Goal: Task Accomplishment & Management: Use online tool/utility

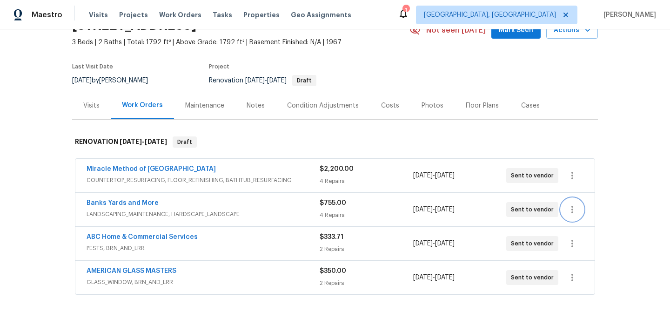
scroll to position [59, 0]
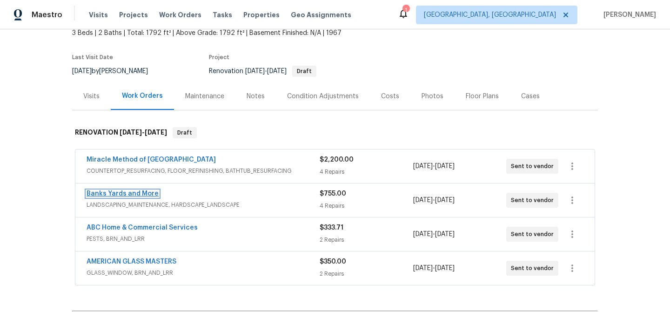
click at [115, 195] on link "Banks Yards and More" at bounding box center [123, 193] width 72 height 7
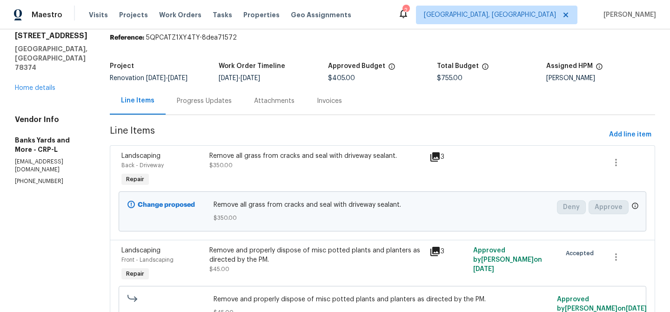
scroll to position [33, 0]
click at [284, 162] on div "Remove all grass from cracks and seal with driveway sealant. $350.00" at bounding box center [316, 161] width 215 height 19
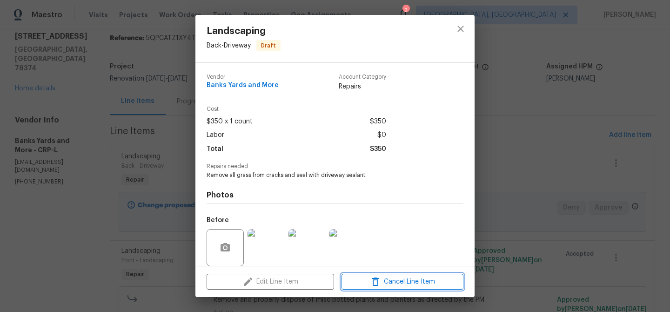
click at [371, 281] on icon "button" at bounding box center [375, 281] width 11 height 11
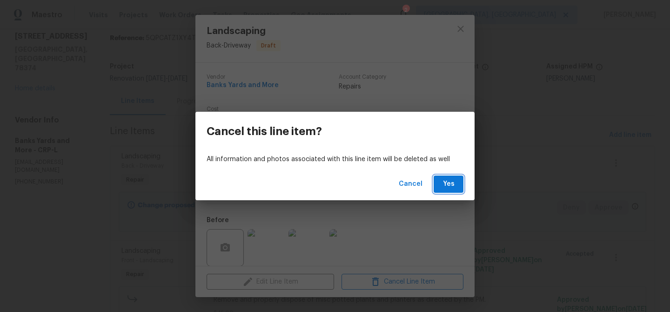
click at [449, 180] on span "Yes" at bounding box center [448, 184] width 15 height 12
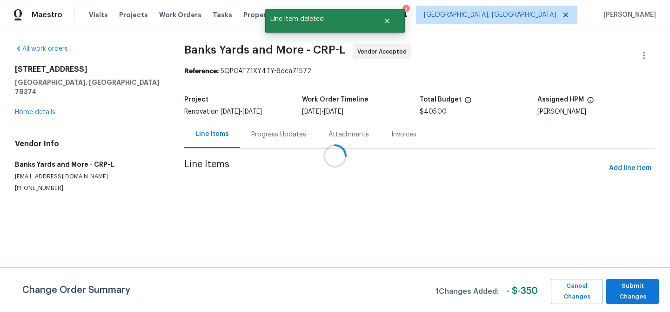
scroll to position [0, 0]
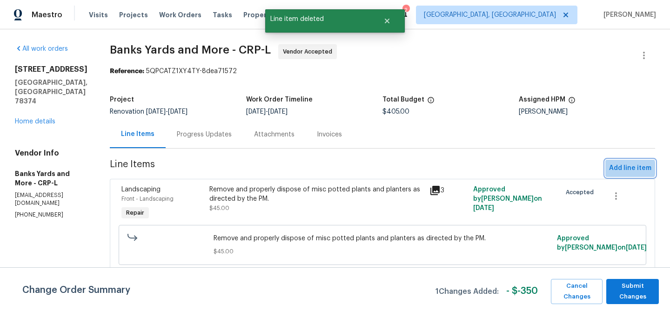
click at [616, 169] on span "Add line item" at bounding box center [630, 168] width 42 height 12
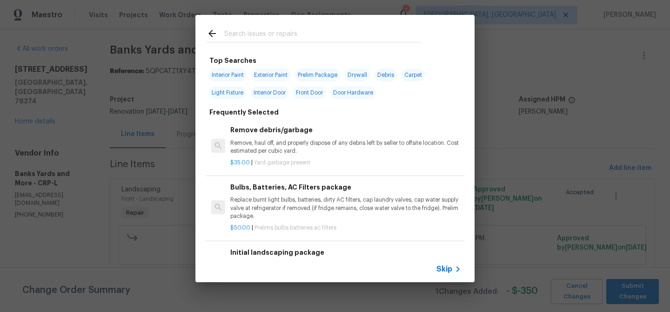
click at [237, 29] on input "text" at bounding box center [322, 35] width 197 height 14
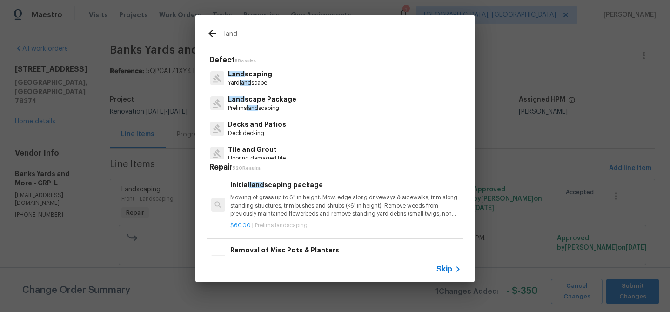
type input "land"
click at [254, 81] on p "Yard land scape" at bounding box center [250, 83] width 44 height 8
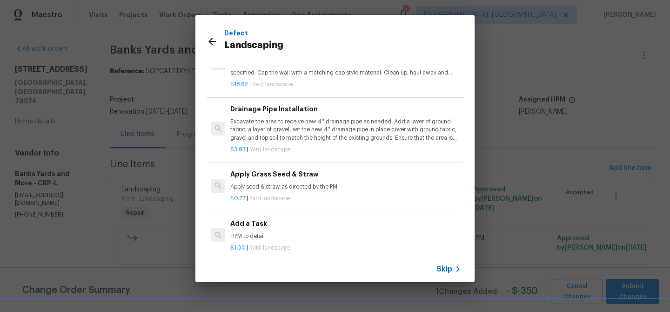
scroll to position [65, 0]
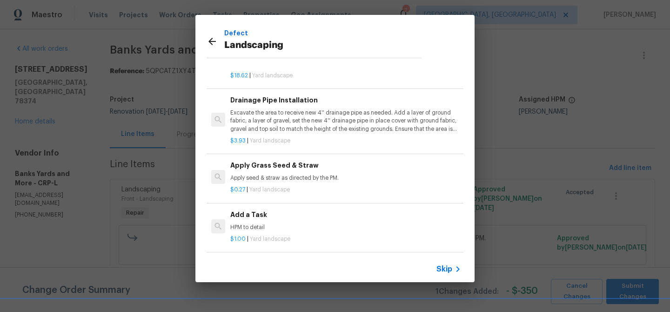
click at [270, 210] on h6 "Add a Task" at bounding box center [345, 214] width 231 height 10
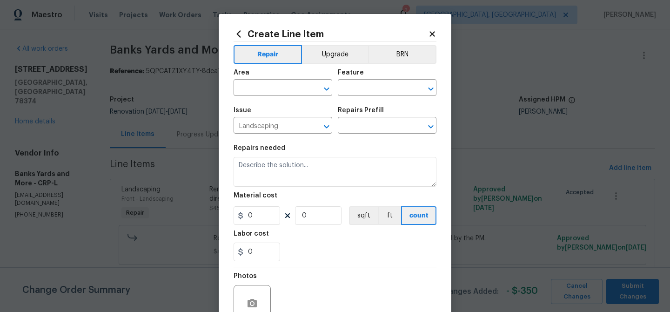
type input "Add a Task $1.00"
type textarea "HPM to detail"
type input "1"
click at [263, 92] on input "text" at bounding box center [270, 88] width 73 height 14
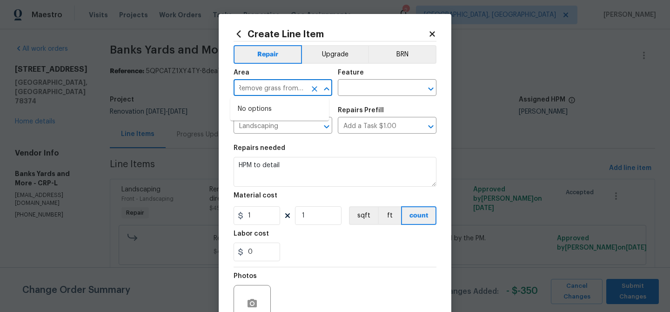
scroll to position [0, 0]
type input "R"
click at [273, 108] on li "Back" at bounding box center [279, 108] width 99 height 15
type input "Back"
click at [355, 87] on input "text" at bounding box center [374, 88] width 73 height 14
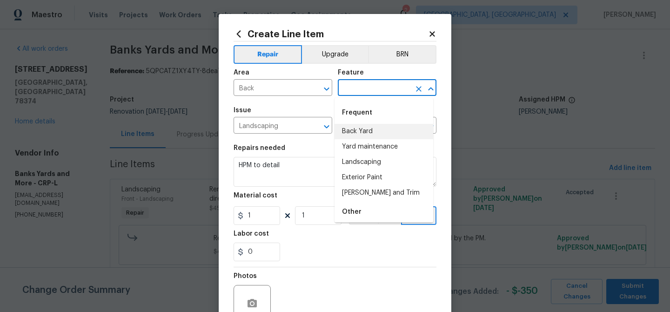
click at [368, 127] on li "Back Yard" at bounding box center [384, 131] width 99 height 15
type input "Back Yard"
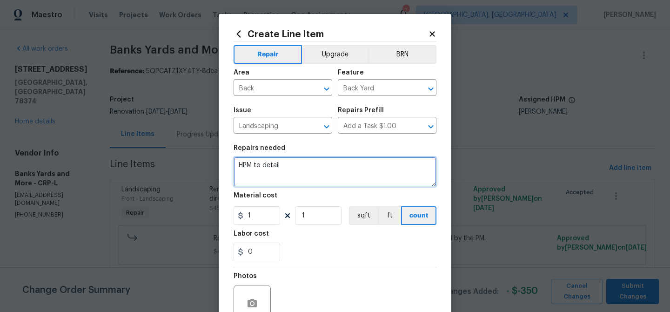
click at [283, 169] on textarea "HPM to detail" at bounding box center [335, 172] width 203 height 30
type textarea "Remove grass from driveway."
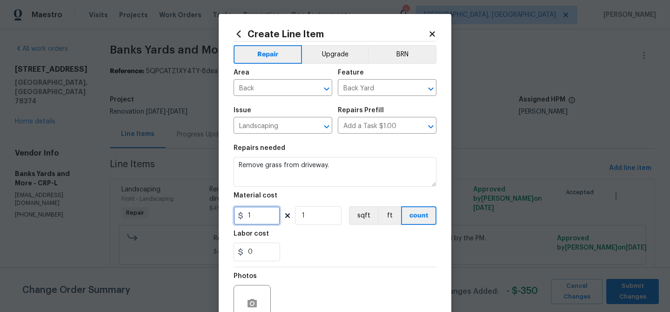
click at [261, 218] on input "1" at bounding box center [257, 215] width 47 height 19
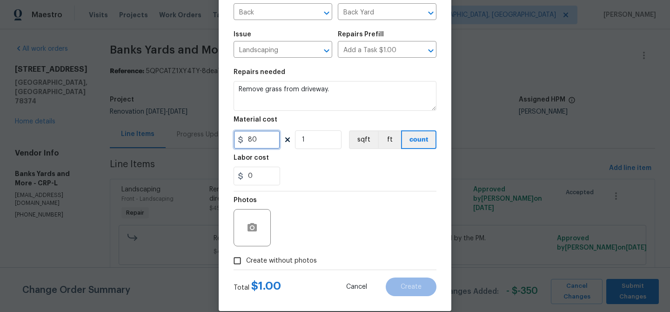
scroll to position [89, 0]
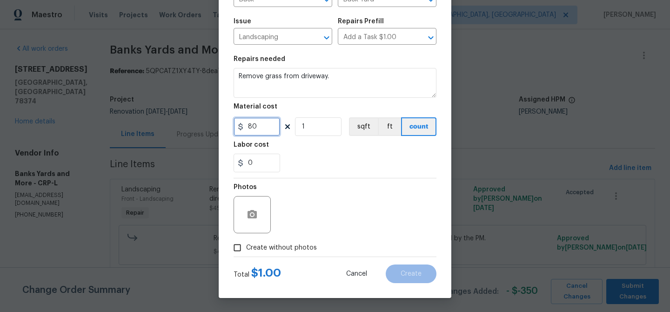
type input "80"
click at [251, 216] on icon "button" at bounding box center [252, 214] width 9 height 8
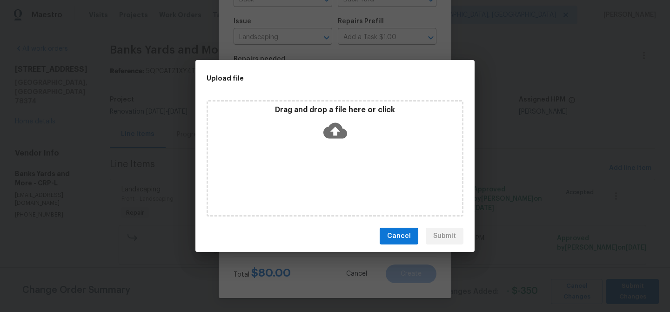
click at [331, 133] on icon at bounding box center [336, 131] width 24 height 16
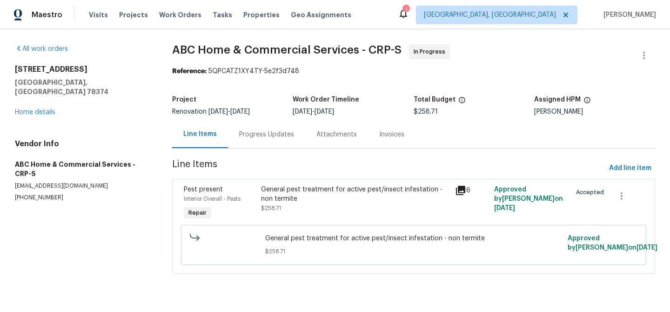
click at [314, 202] on div "General pest treatment for active pest/insect infestation - non termite" at bounding box center [355, 194] width 189 height 19
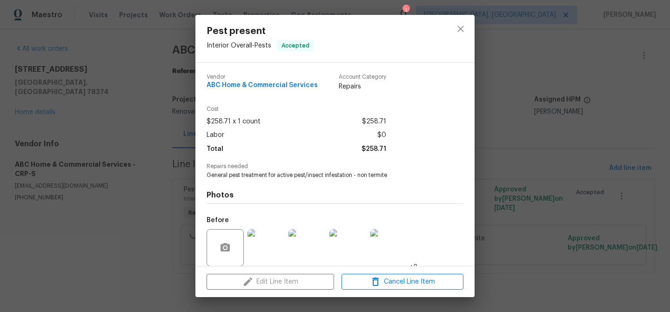
click at [275, 280] on div "Edit Line Item Cancel Line Item" at bounding box center [335, 281] width 279 height 31
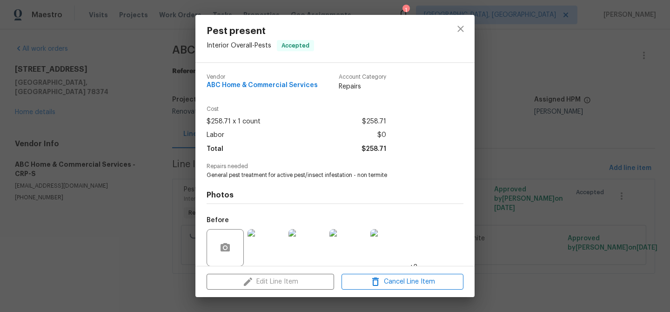
click at [275, 280] on div "Edit Line Item Cancel Line Item" at bounding box center [335, 281] width 279 height 31
click at [460, 31] on icon "close" at bounding box center [460, 28] width 11 height 11
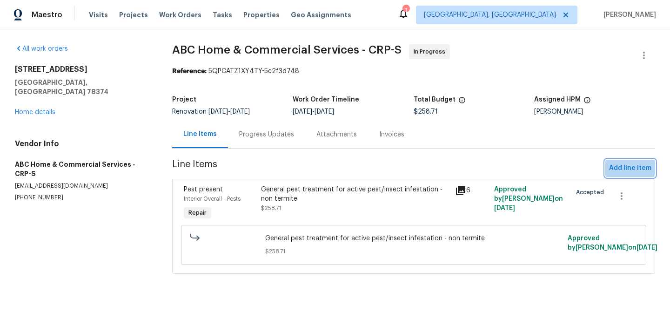
click at [614, 166] on span "Add line item" at bounding box center [630, 168] width 42 height 12
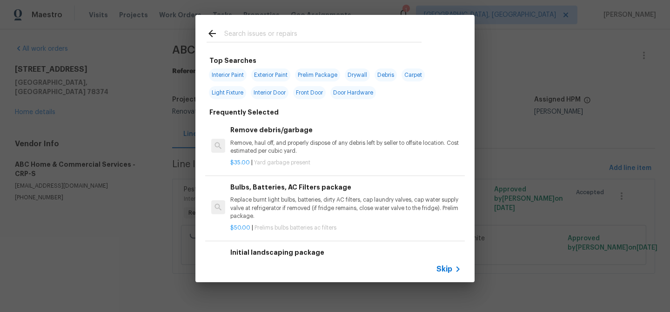
click at [245, 34] on input "text" at bounding box center [322, 35] width 197 height 14
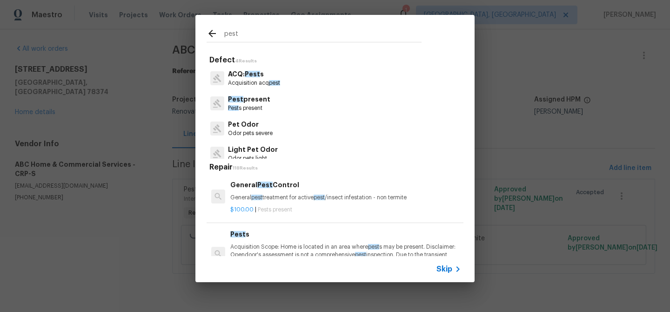
type input "pest"
click at [285, 203] on div "$100.00 | Pests present" at bounding box center [345, 208] width 231 height 12
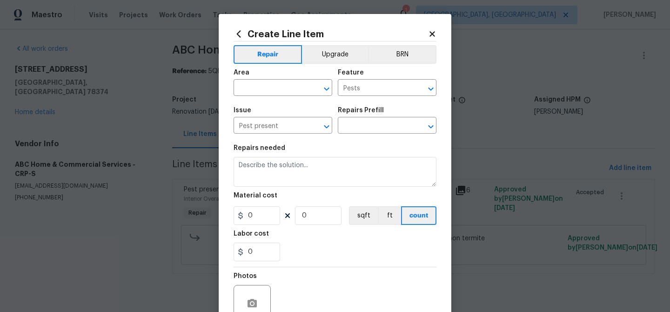
type input "General Pest Control $100.00"
type textarea "General pest treatment for active pest/insect infestation - non termite"
type input "100"
type input "1"
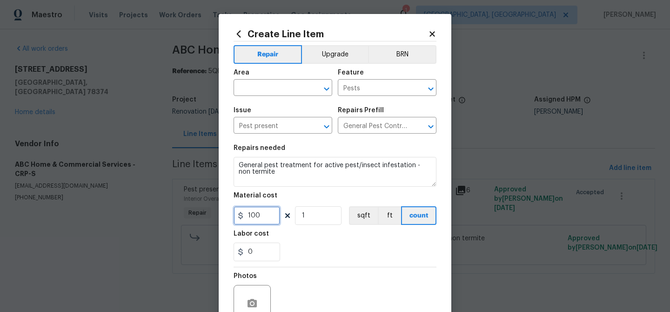
click at [265, 219] on input "100" at bounding box center [257, 215] width 47 height 19
type input "211.09"
click at [348, 254] on div "0" at bounding box center [335, 252] width 203 height 19
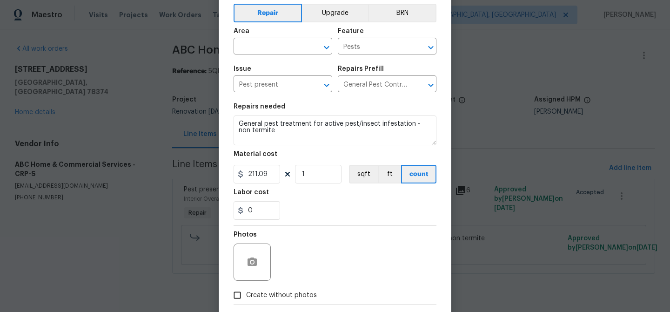
scroll to position [89, 0]
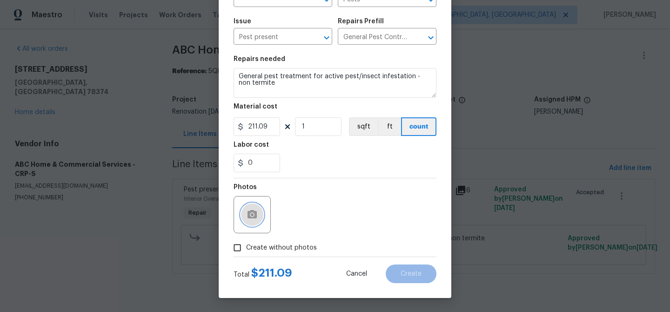
click at [249, 219] on icon "button" at bounding box center [252, 214] width 11 height 11
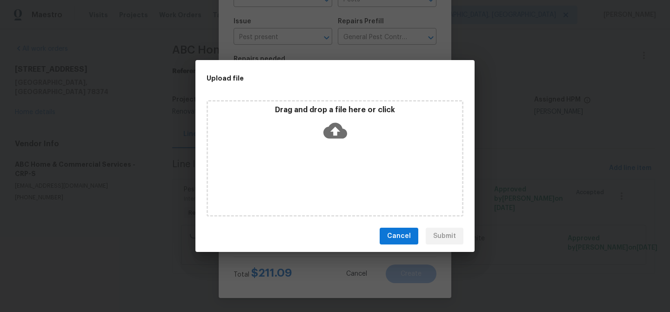
click at [326, 129] on icon at bounding box center [336, 131] width 24 height 16
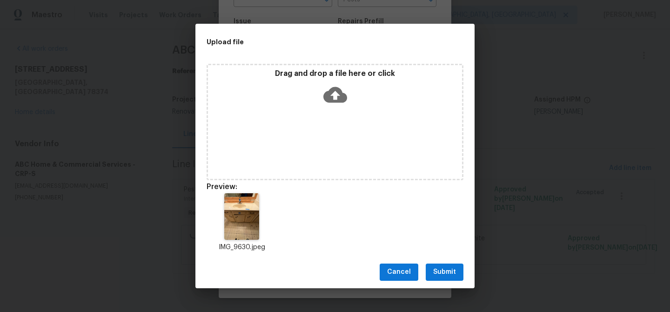
click at [451, 272] on span "Submit" at bounding box center [444, 272] width 23 height 12
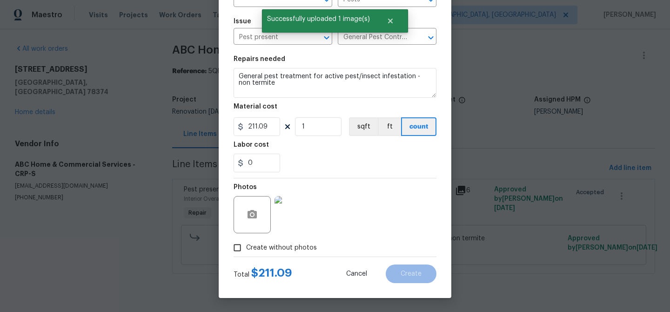
scroll to position [0, 0]
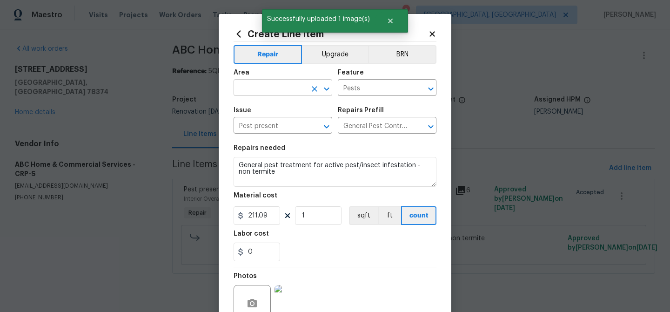
click at [252, 89] on input "text" at bounding box center [270, 88] width 73 height 14
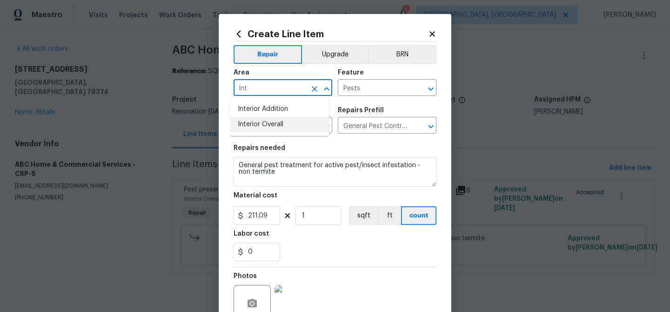
click at [255, 122] on li "Interior Overall" at bounding box center [279, 124] width 99 height 15
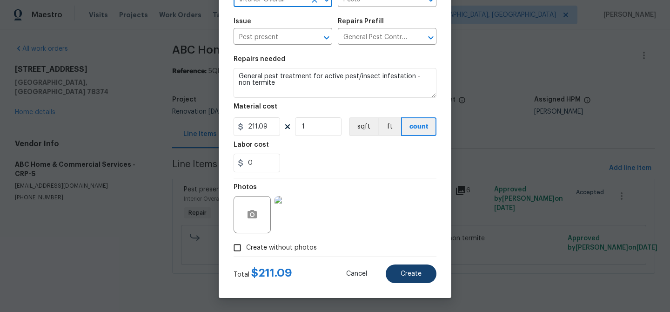
type input "Interior Overall"
click at [404, 275] on span "Create" at bounding box center [411, 273] width 21 height 7
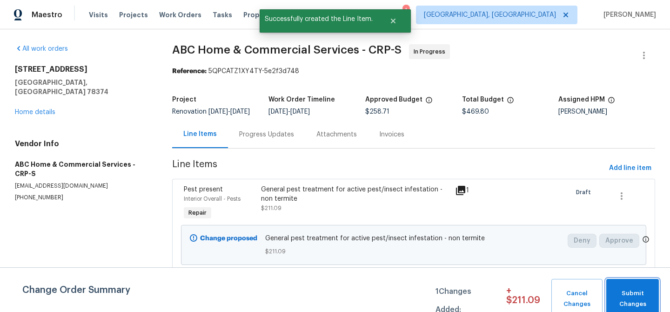
click at [619, 297] on span "Submit Changes" at bounding box center [632, 298] width 43 height 21
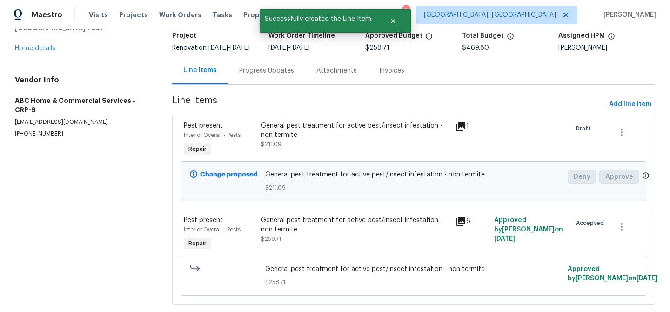
scroll to position [96, 0]
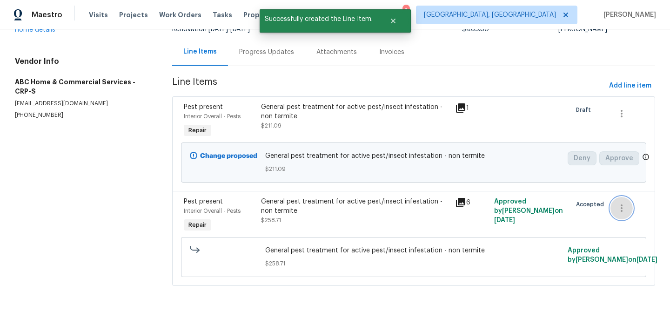
click at [617, 204] on icon "button" at bounding box center [621, 208] width 11 height 11
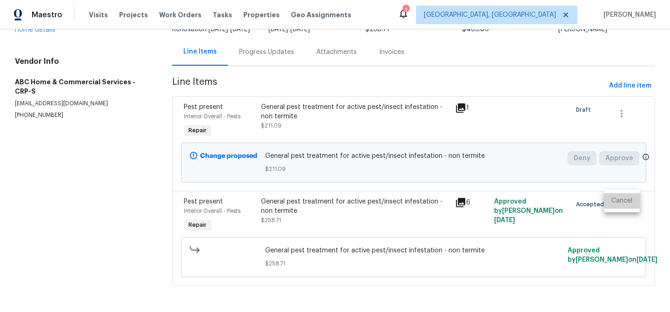
click at [619, 202] on li "Cancel" at bounding box center [622, 200] width 36 height 15
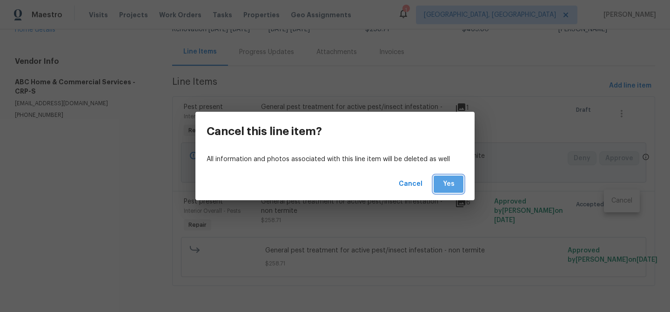
click at [446, 180] on span "Yes" at bounding box center [448, 184] width 15 height 12
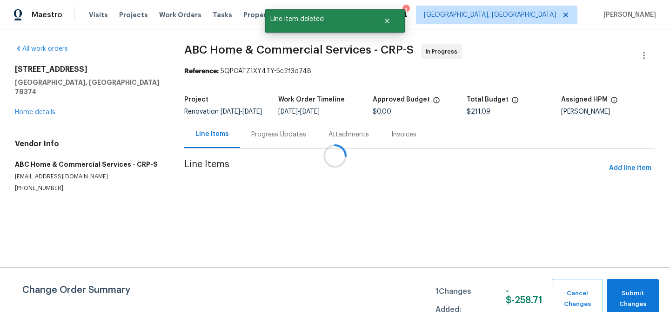
scroll to position [0, 0]
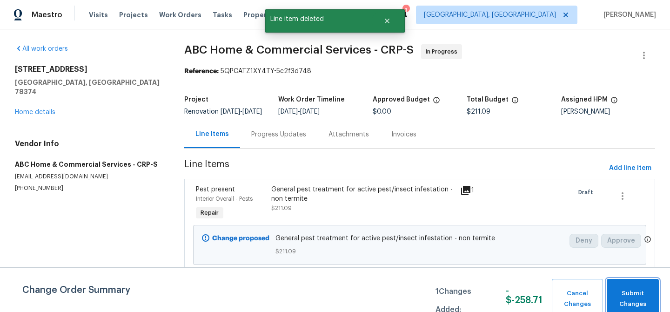
click at [633, 302] on span "Submit Changes" at bounding box center [633, 298] width 43 height 21
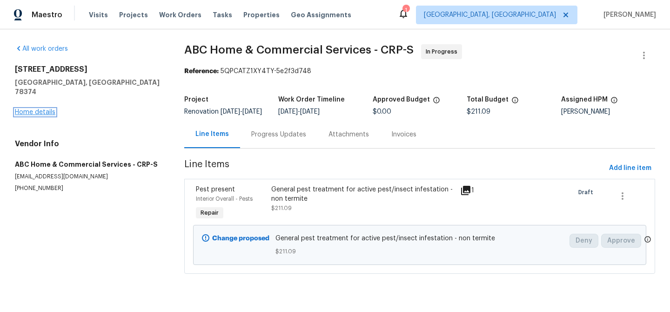
click at [32, 109] on link "Home details" at bounding box center [35, 112] width 41 height 7
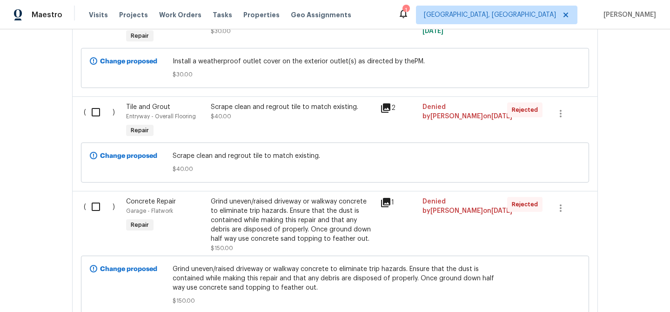
scroll to position [505, 0]
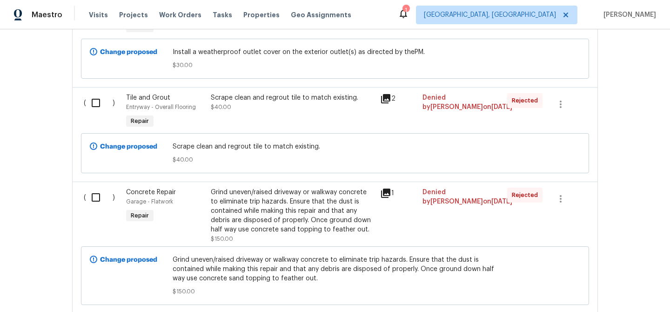
click at [92, 104] on input "checkbox" at bounding box center [99, 103] width 27 height 20
checkbox input "true"
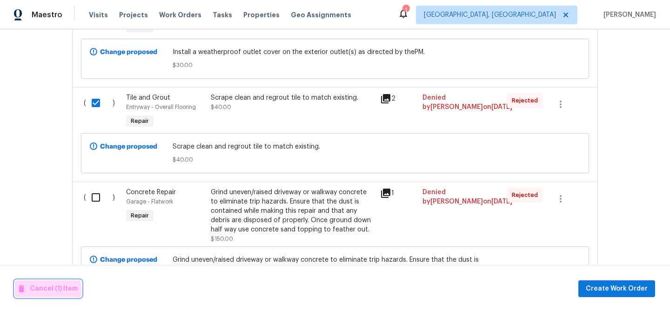
click at [42, 290] on span "Cancel (1) Item" at bounding box center [48, 289] width 59 height 12
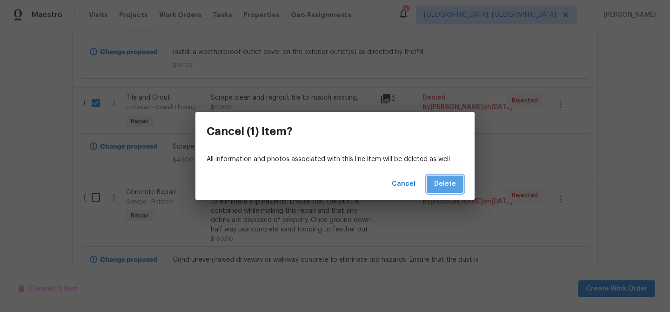
click at [447, 181] on span "Delete" at bounding box center [445, 184] width 22 height 12
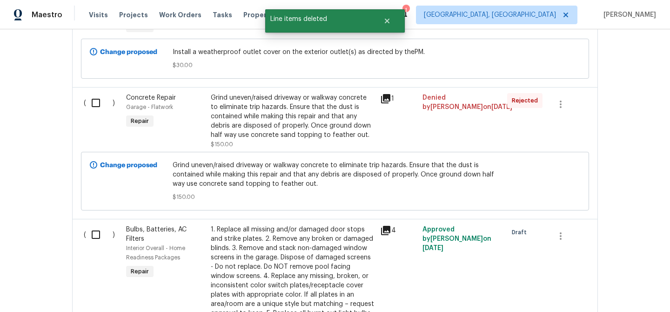
click at [90, 101] on input "checkbox" at bounding box center [99, 103] width 27 height 20
checkbox input "true"
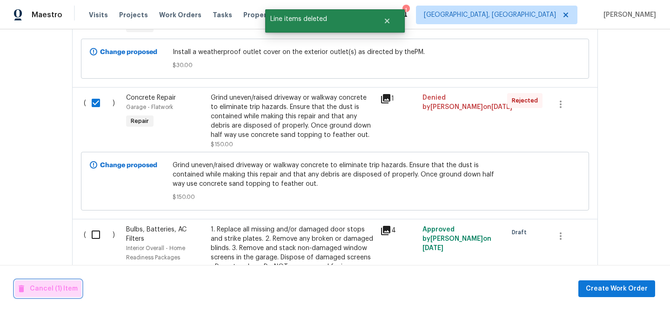
click at [51, 289] on span "Cancel (1) Item" at bounding box center [48, 289] width 59 height 12
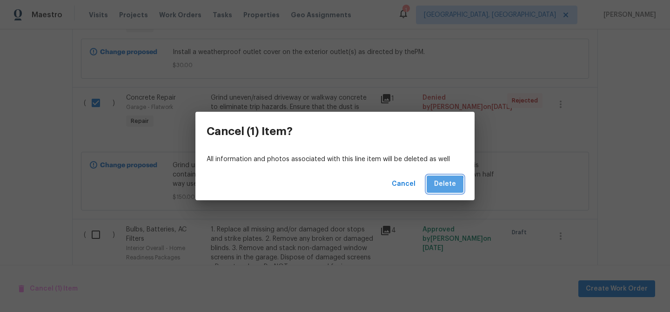
click at [446, 186] on span "Delete" at bounding box center [445, 184] width 22 height 12
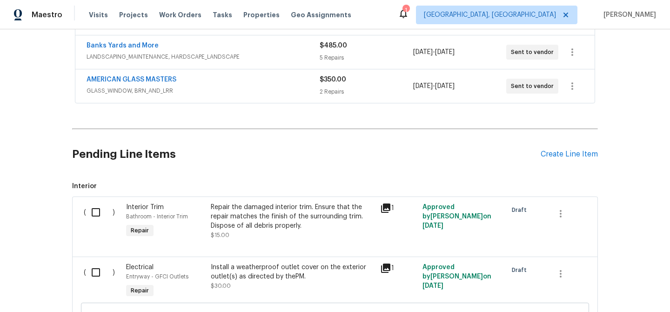
scroll to position [240, 0]
click at [170, 155] on h2 "Pending Line Items" at bounding box center [306, 155] width 469 height 43
click at [169, 155] on h2 "Pending Line Items" at bounding box center [306, 155] width 469 height 43
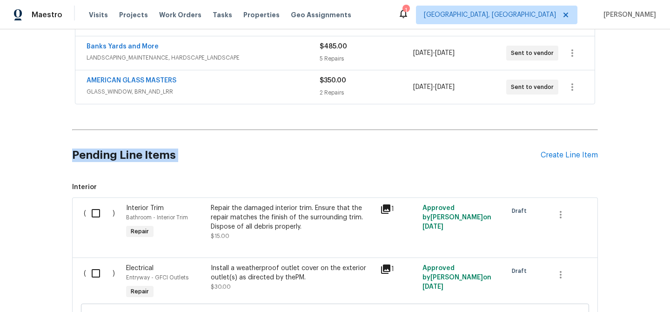
click at [192, 156] on h2 "Pending Line Items" at bounding box center [306, 155] width 469 height 43
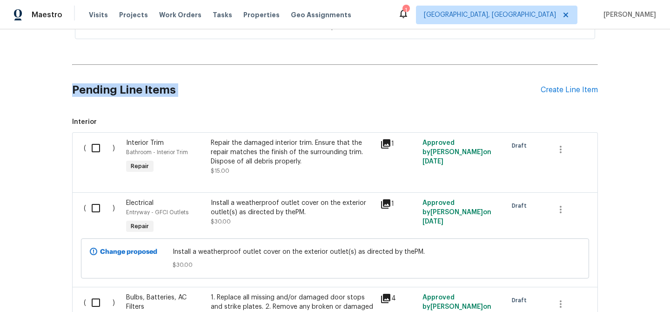
scroll to position [0, 0]
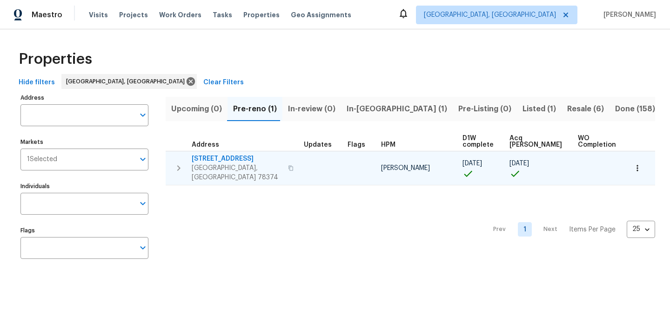
click at [633, 165] on icon "button" at bounding box center [637, 167] width 9 height 9
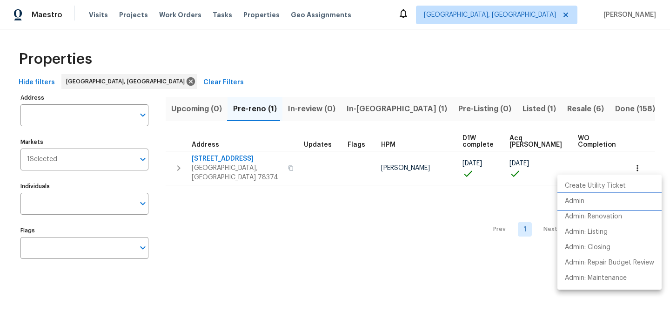
click at [573, 197] on p "Admin" at bounding box center [575, 201] width 20 height 10
